Goal: Task Accomplishment & Management: Complete application form

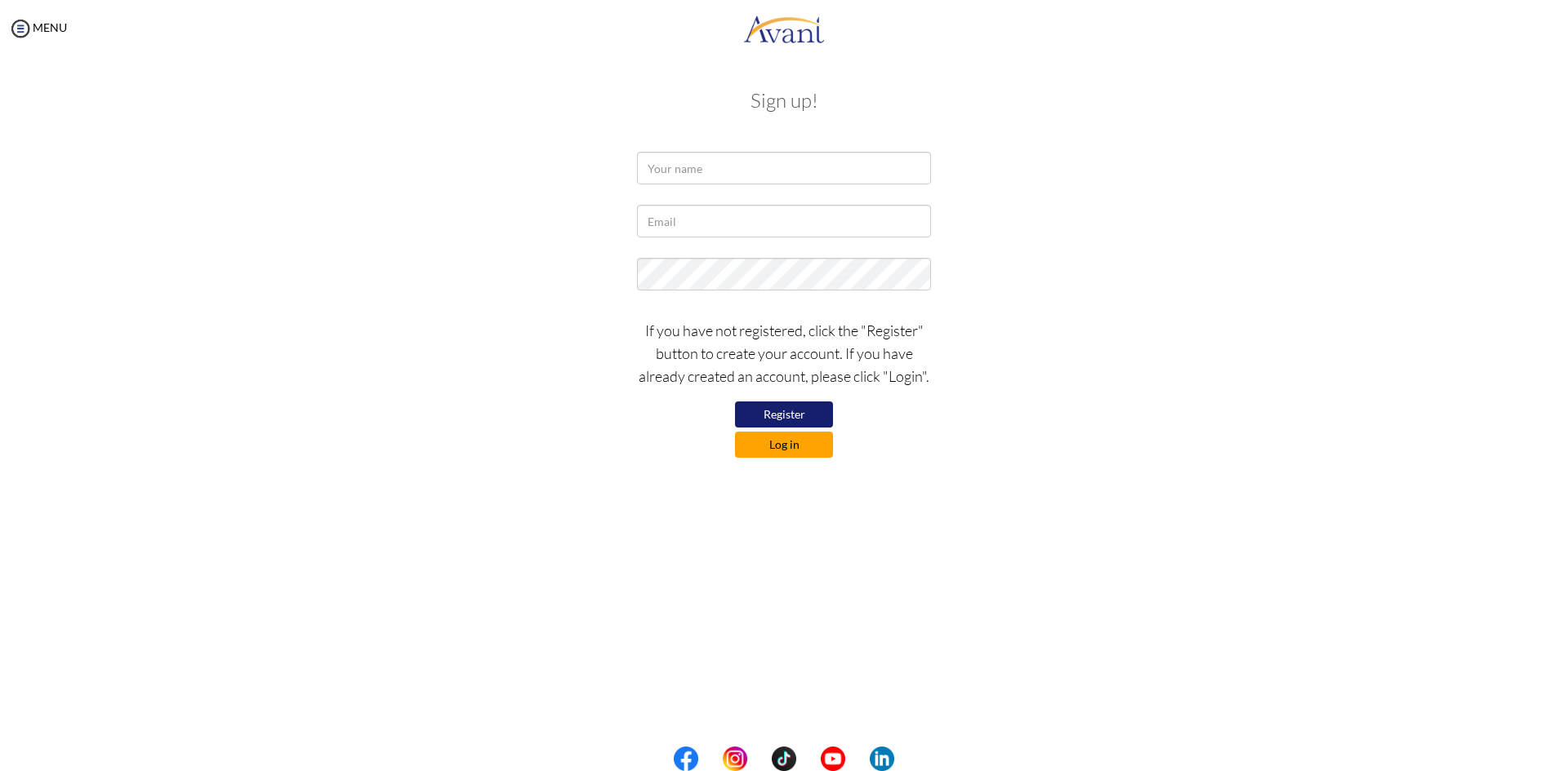
click at [771, 448] on button "Log in" at bounding box center [784, 445] width 98 height 26
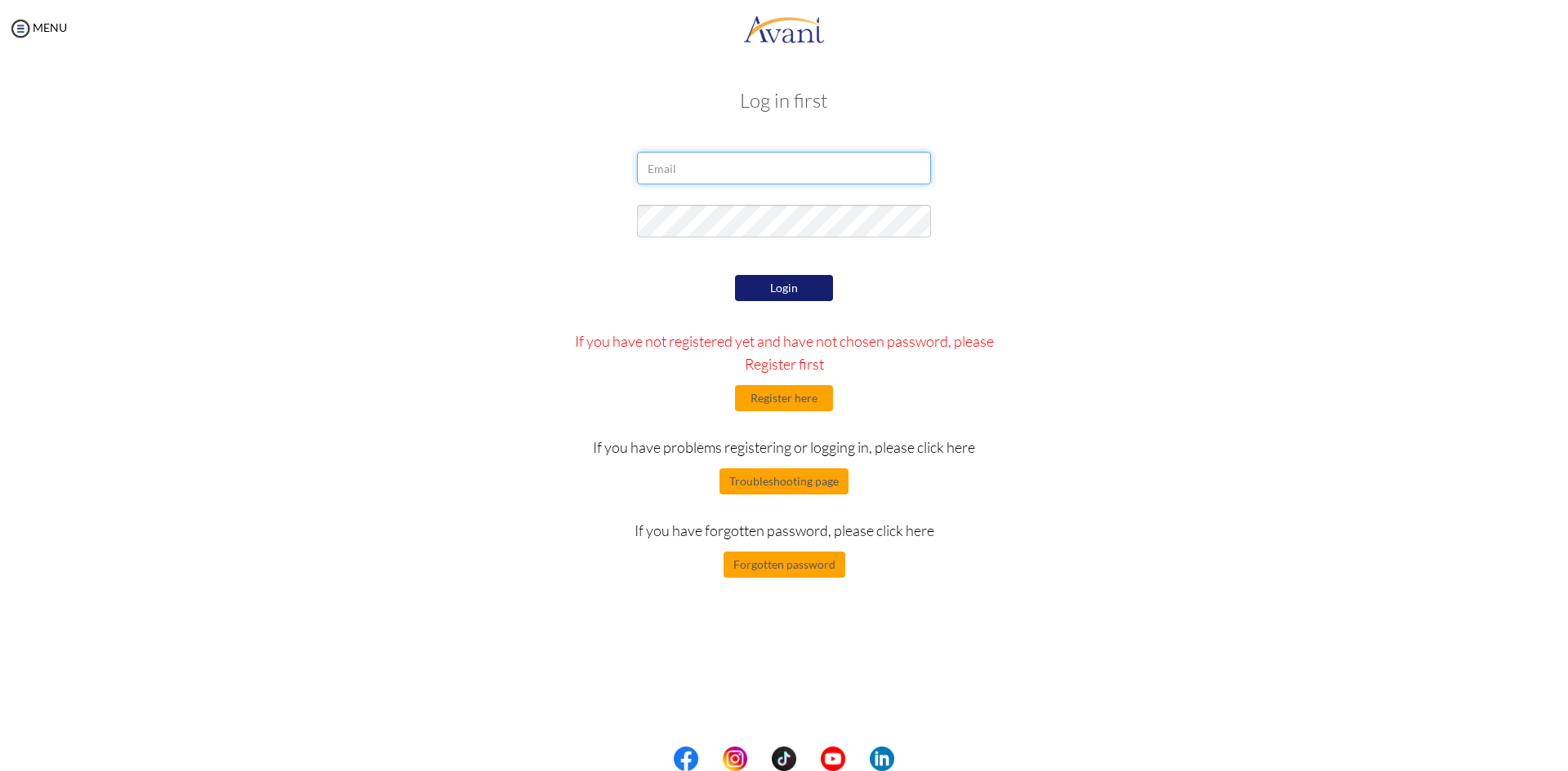
click at [735, 178] on input "email" at bounding box center [784, 168] width 294 height 33
click at [775, 400] on button "Register here" at bounding box center [784, 399] width 98 height 26
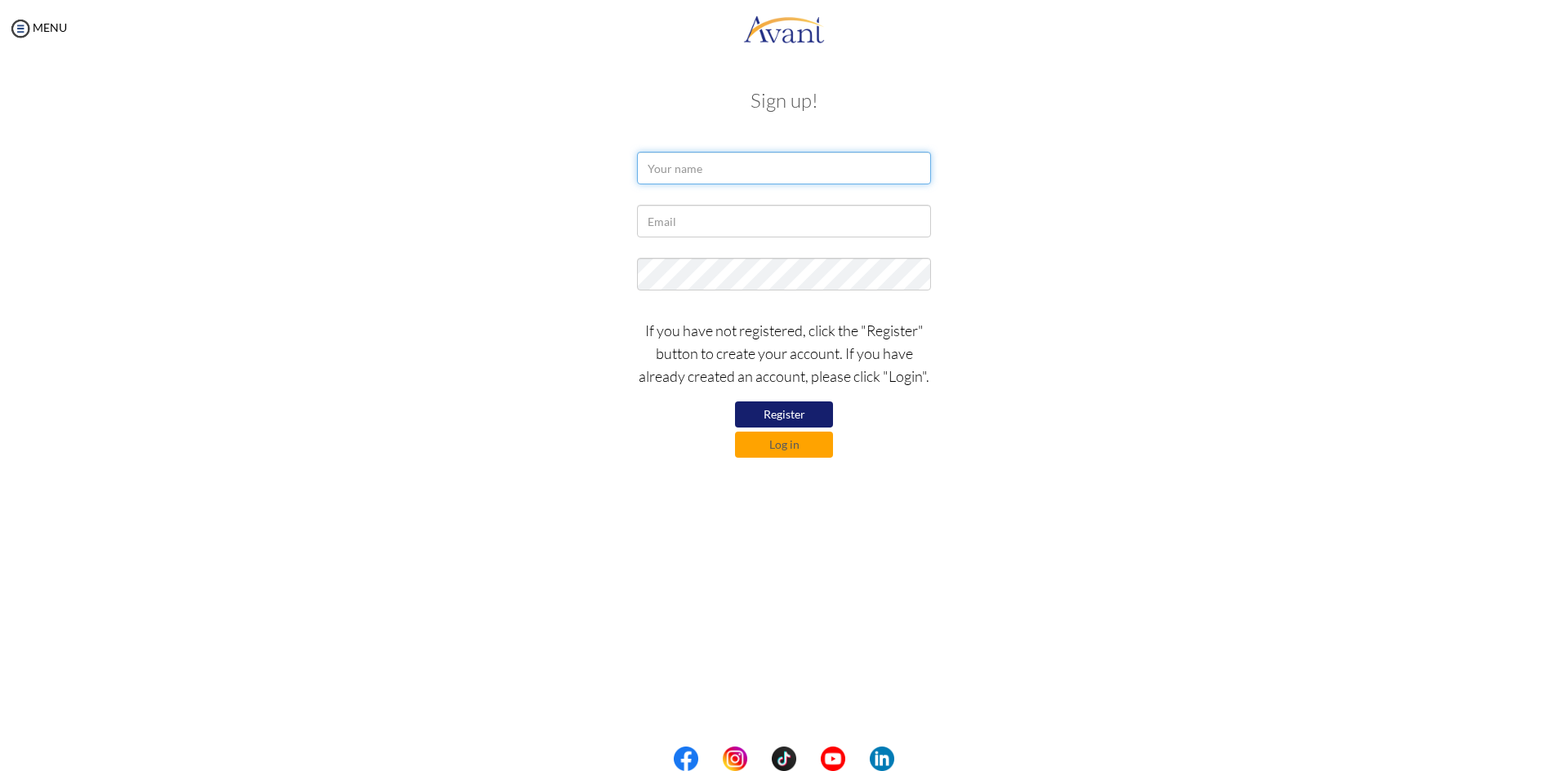
click at [715, 170] on input "text" at bounding box center [784, 168] width 294 height 33
type input "[PERSON_NAME]"
click at [696, 223] on input "text" at bounding box center [784, 221] width 294 height 33
type input "[EMAIL_ADDRESS][DOMAIN_NAME]"
click at [771, 418] on button "Register" at bounding box center [784, 414] width 98 height 26
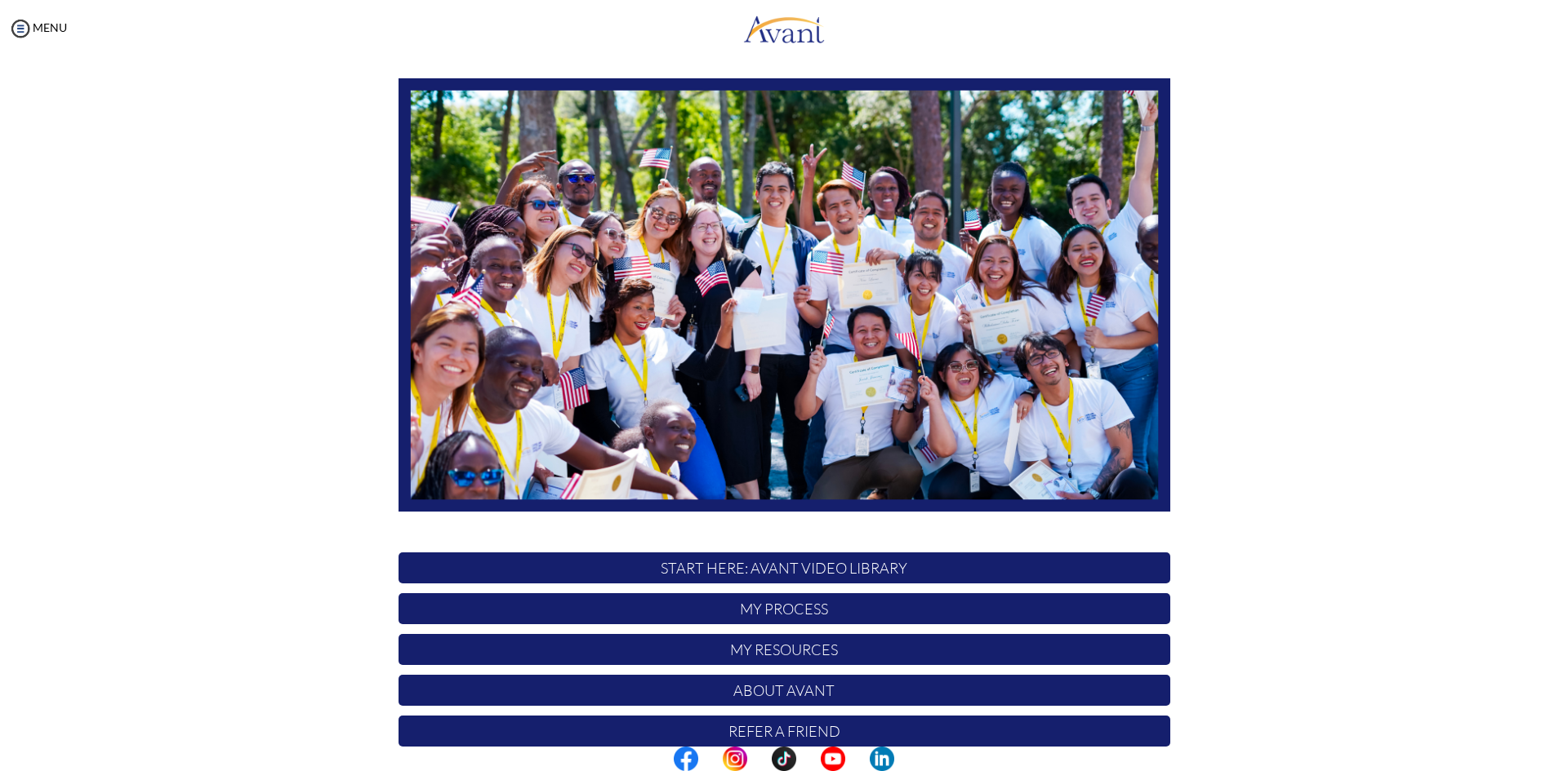
scroll to position [136, 0]
